Goal: Information Seeking & Learning: Learn about a topic

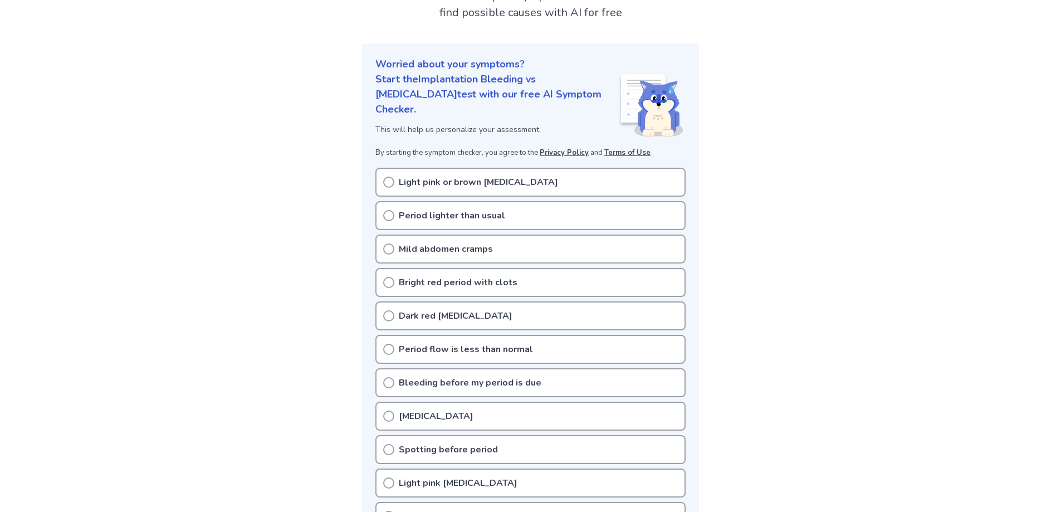
scroll to position [111, 0]
click at [388, 276] on icon at bounding box center [388, 281] width 11 height 11
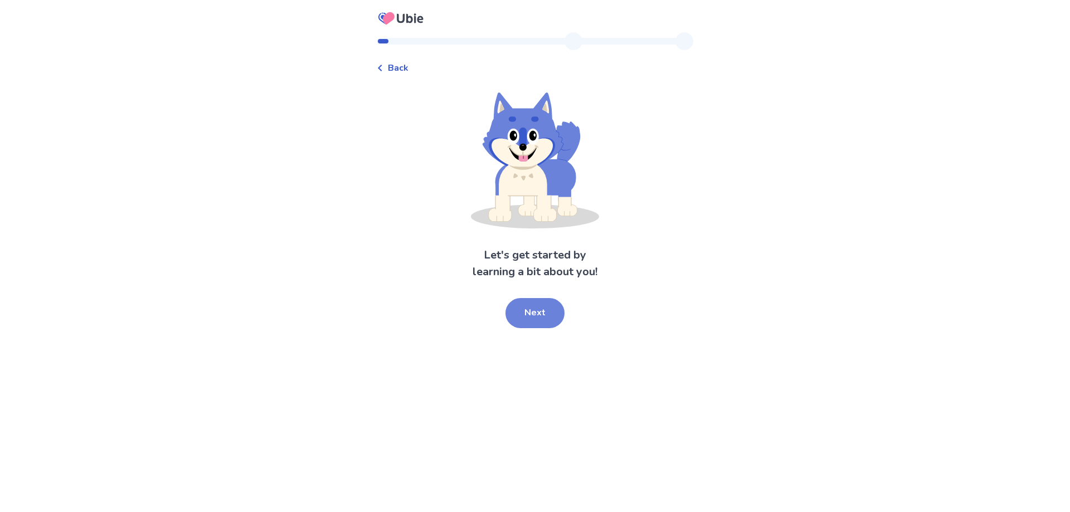
click at [537, 301] on button "Next" at bounding box center [534, 313] width 59 height 30
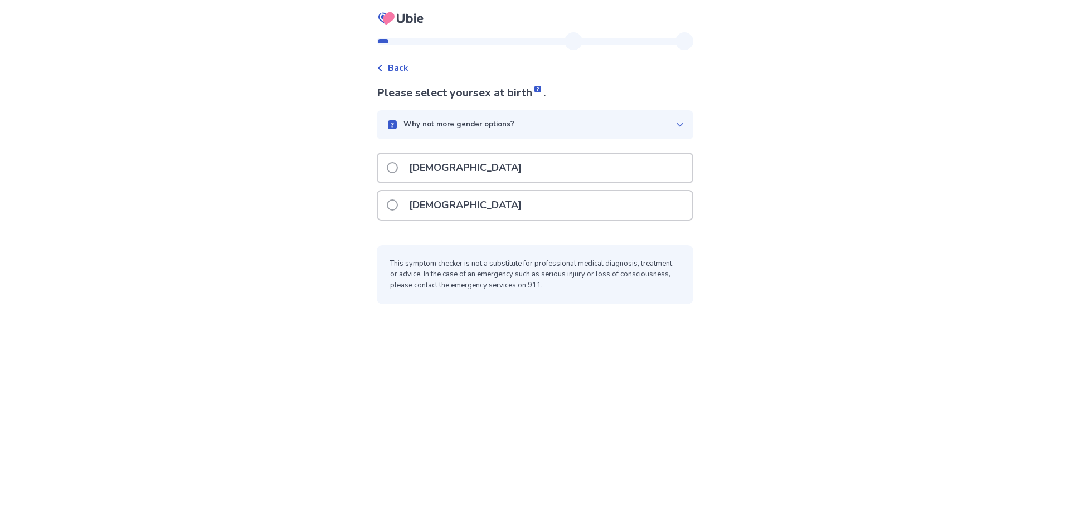
click at [390, 207] on div "[DEMOGRAPHIC_DATA]" at bounding box center [535, 205] width 314 height 28
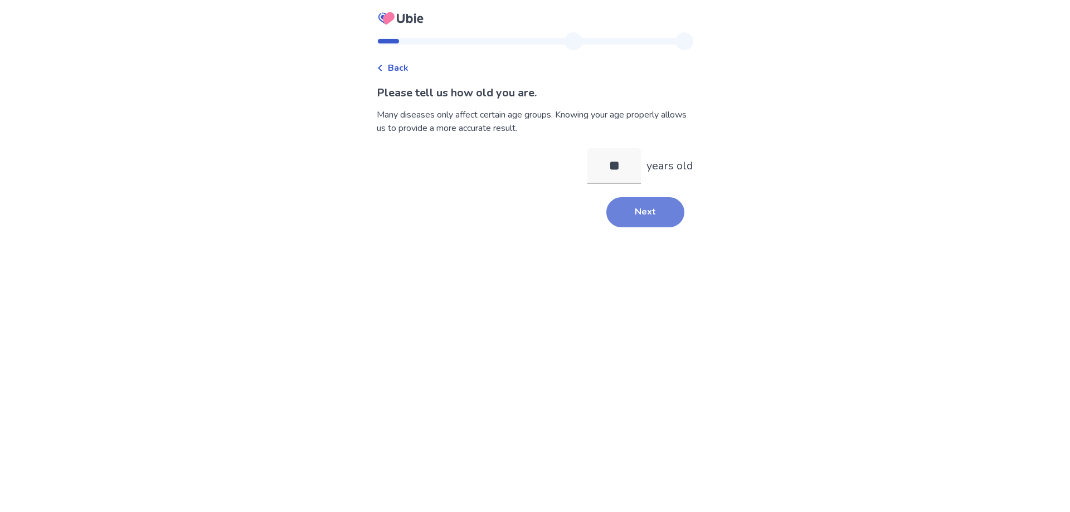
type input "**"
click at [663, 218] on button "Next" at bounding box center [645, 212] width 78 height 30
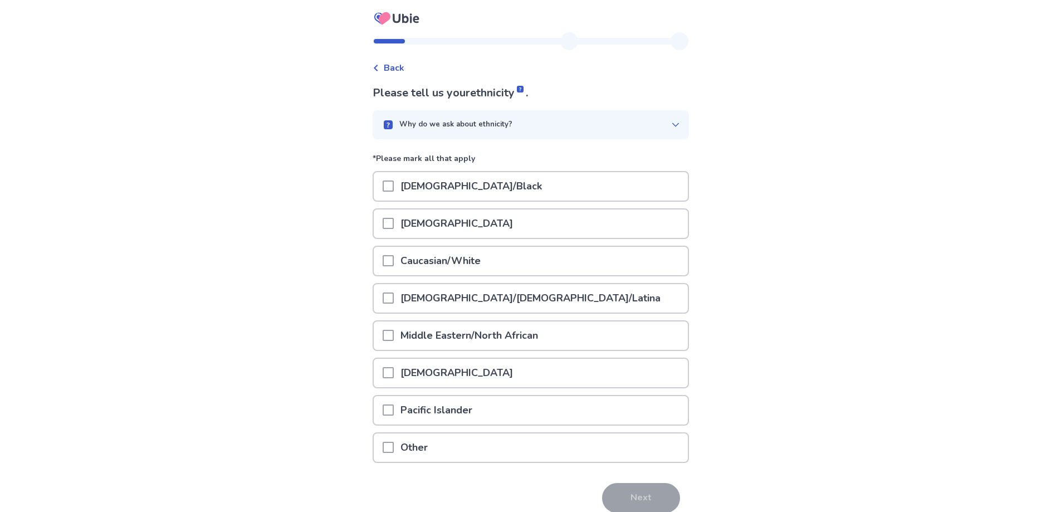
click at [423, 269] on p "Caucasian/White" at bounding box center [441, 261] width 94 height 28
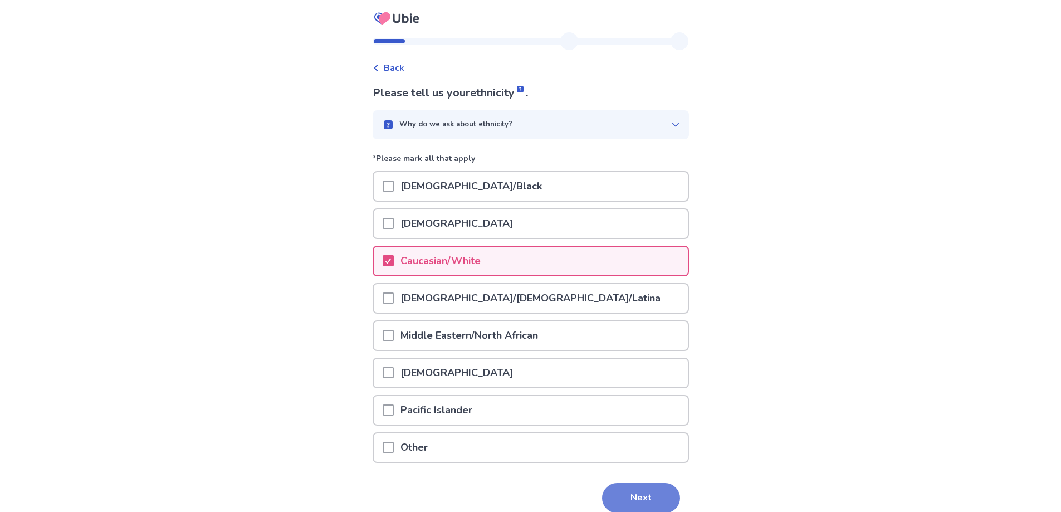
click at [649, 499] on button "Next" at bounding box center [641, 498] width 78 height 30
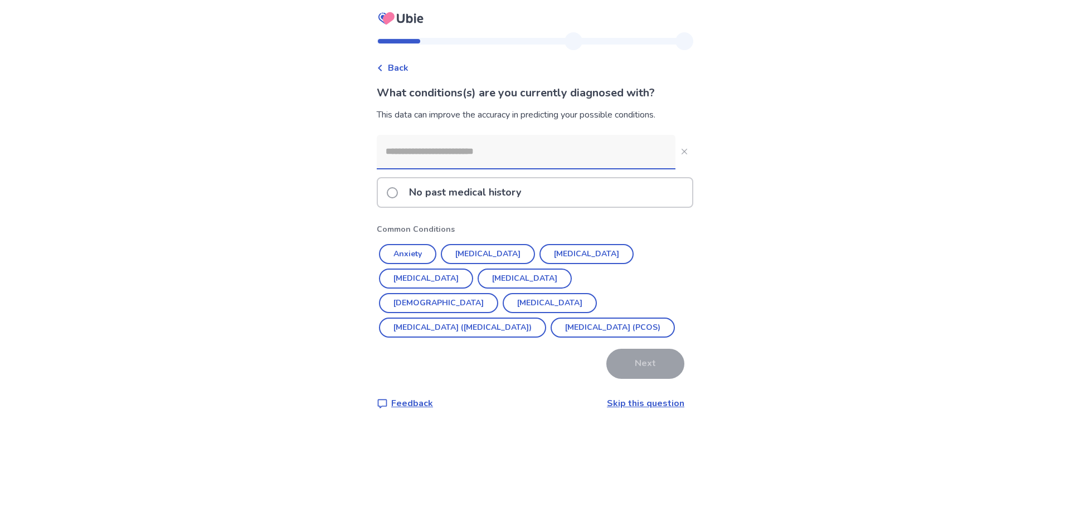
click at [398, 194] on span at bounding box center [392, 192] width 11 height 11
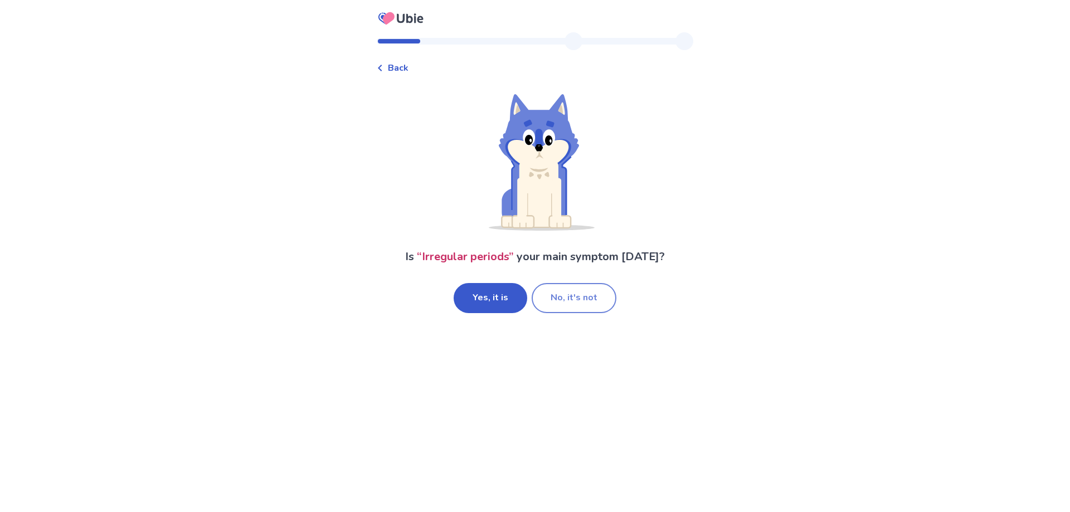
click at [549, 303] on button "No, it's not" at bounding box center [574, 298] width 85 height 30
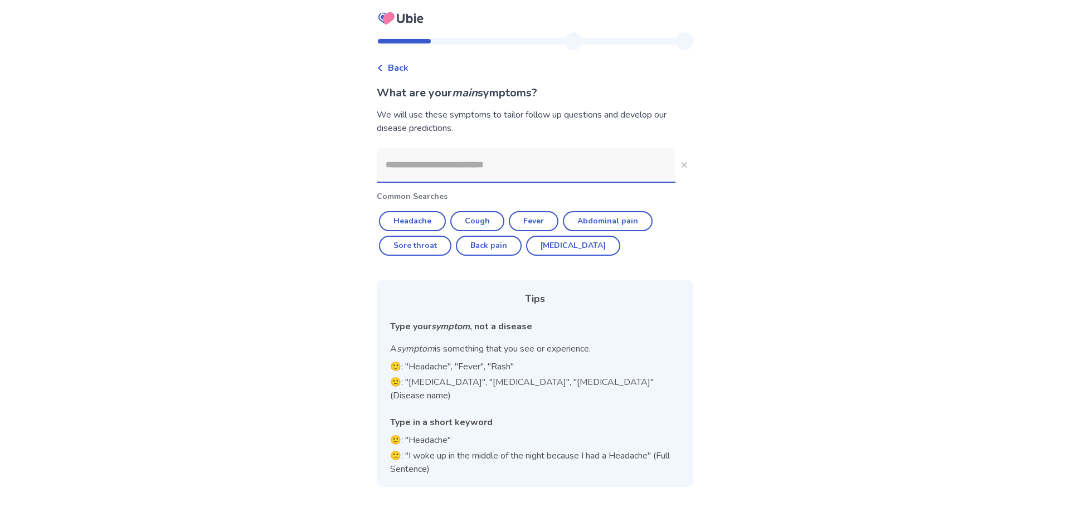
click at [401, 64] on span "Back" at bounding box center [398, 67] width 21 height 13
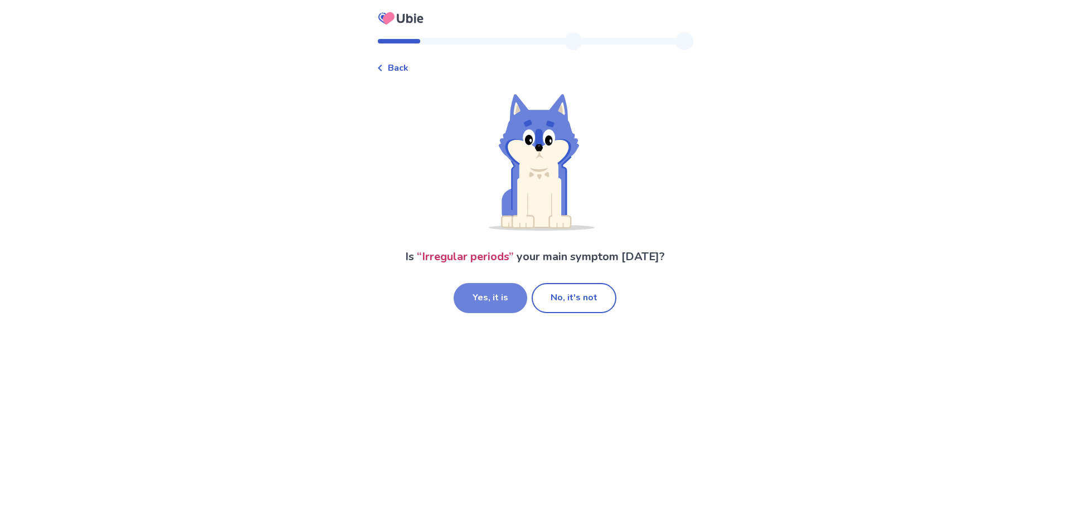
click at [505, 296] on button "Yes, it is" at bounding box center [491, 298] width 74 height 30
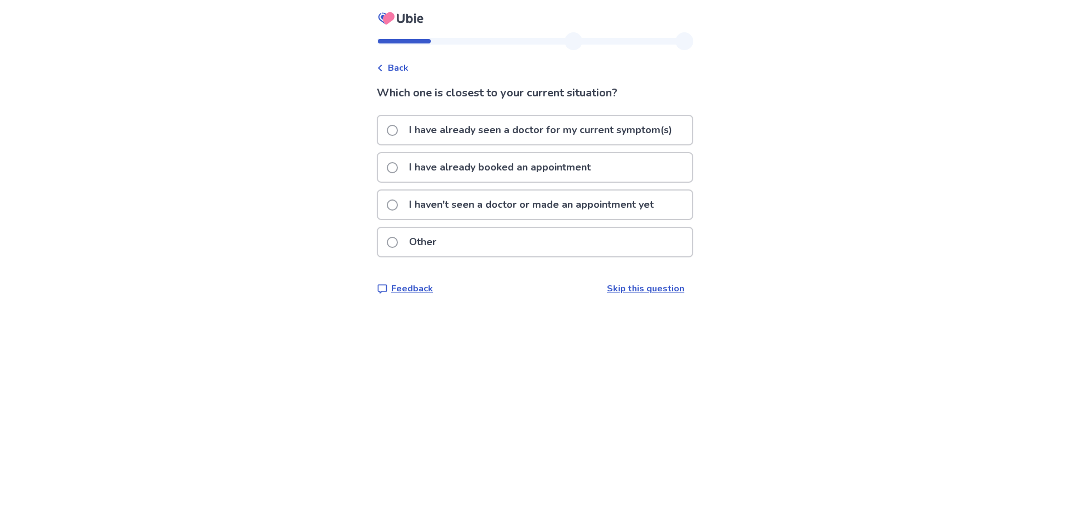
click at [415, 133] on p "I have already seen a doctor for my current symptom(s)" at bounding box center [540, 130] width 276 height 28
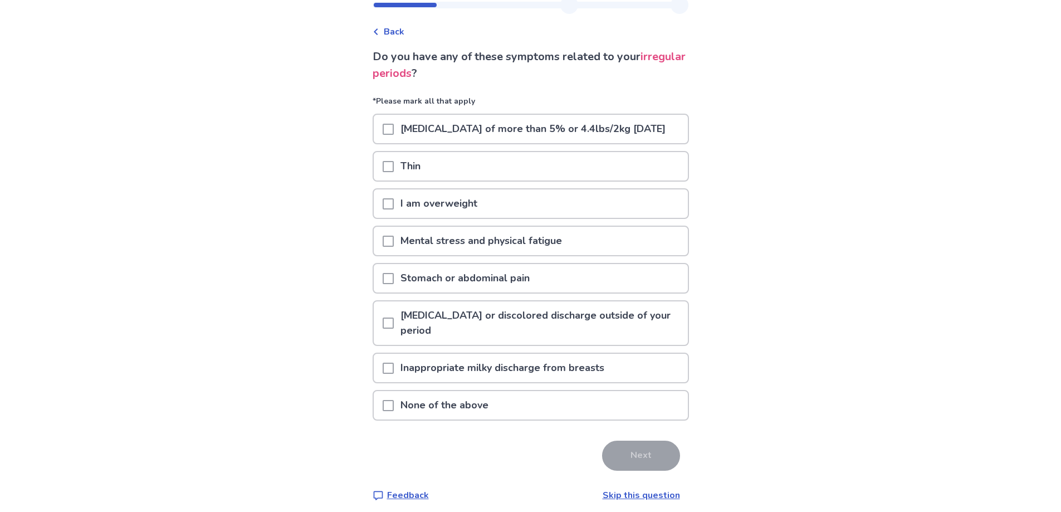
scroll to position [56, 0]
